Goal: Task Accomplishment & Management: Complete application form

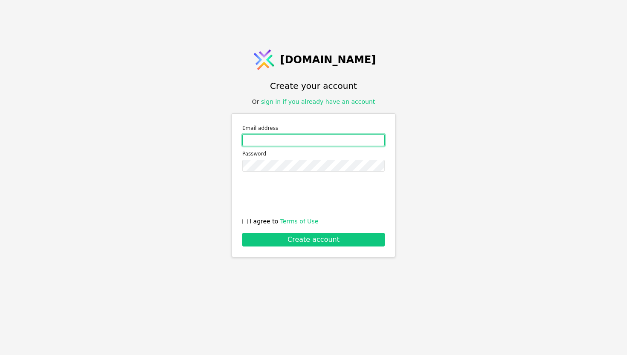
type input "[EMAIL_ADDRESS][DOMAIN_NAME]"
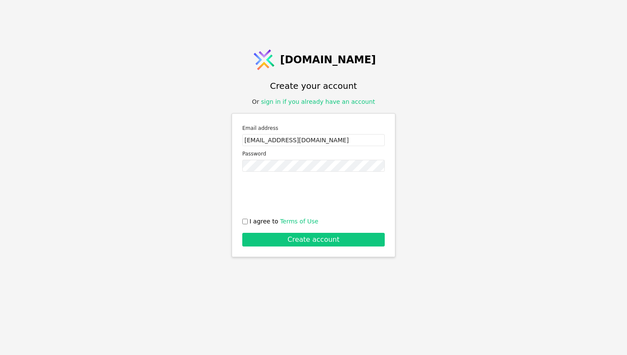
click at [244, 222] on input "I agree to Terms of Use" at bounding box center [245, 221] width 6 height 6
checkbox input "true"
click at [257, 239] on button "Create account" at bounding box center [313, 240] width 143 height 14
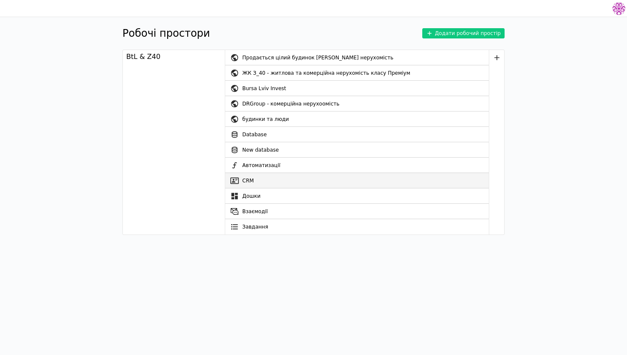
click at [294, 180] on link "CRM" at bounding box center [357, 180] width 264 height 15
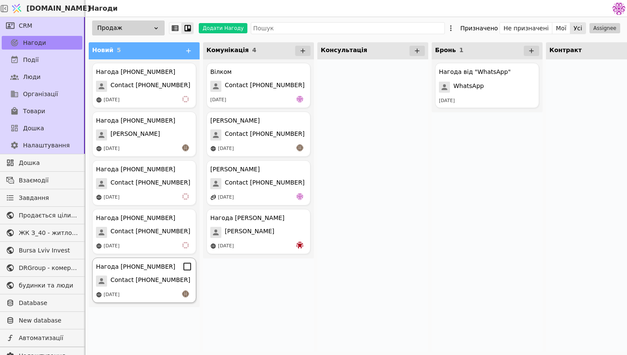
click at [171, 279] on span "Contact [PHONE_NUMBER]" at bounding box center [151, 280] width 80 height 11
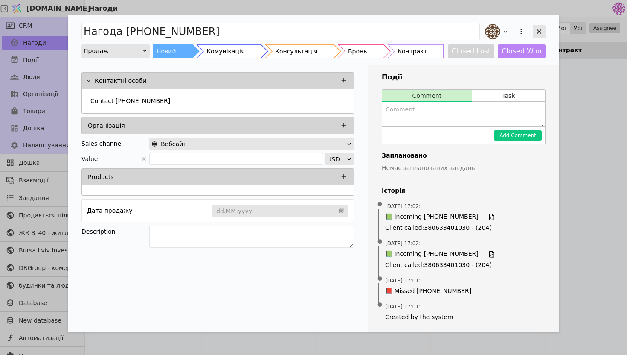
click at [541, 32] on icon "Add Opportunity" at bounding box center [539, 32] width 8 height 8
